Goal: Check status: Check status

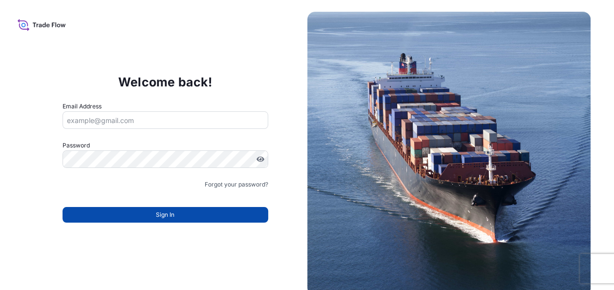
type input "Breda.Keating@wtwco.com"
click at [147, 212] on button "Sign In" at bounding box center [164, 215] width 205 height 16
type input "[EMAIL_ADDRESS][PERSON_NAME][DOMAIN_NAME]"
click at [187, 215] on button "Sign In" at bounding box center [164, 215] width 205 height 16
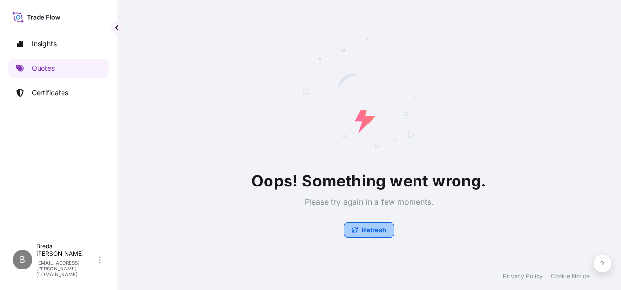
click at [373, 227] on p "Refresh" at bounding box center [374, 230] width 24 height 10
